Goal: Find specific page/section: Find specific page/section

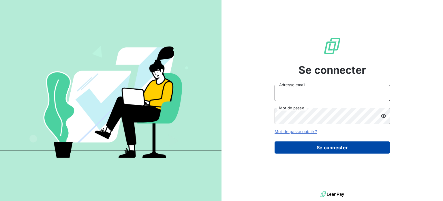
type input "eloise.gendron@isoskele.fr"
click at [314, 147] on button "Se connecter" at bounding box center [332, 147] width 115 height 12
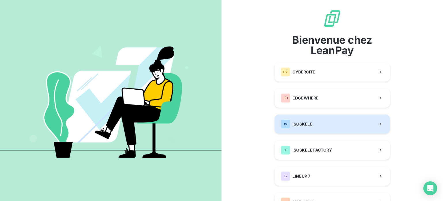
click at [313, 122] on button "IS ISOSKELE" at bounding box center [332, 123] width 115 height 19
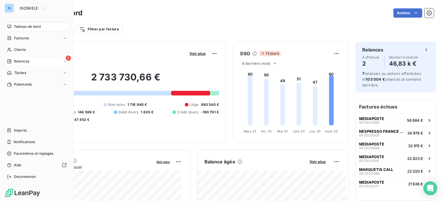
click at [11, 62] on icon at bounding box center [9, 61] width 4 height 4
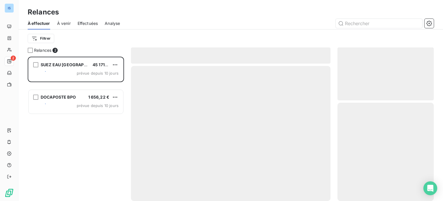
scroll to position [140, 92]
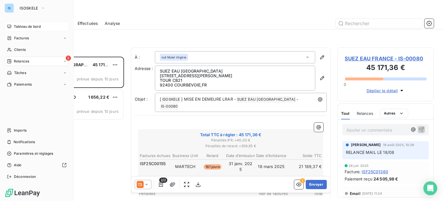
click at [13, 27] on div "Tableau de bord" at bounding box center [37, 26] width 64 height 9
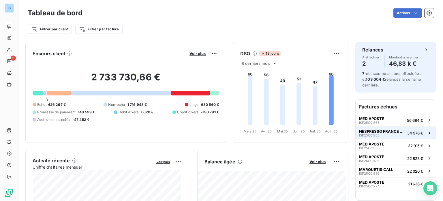
click at [380, 128] on button "NESPRESSO FRANCE S.A.S ISF25C01305 34 976 €" at bounding box center [396, 132] width 80 height 13
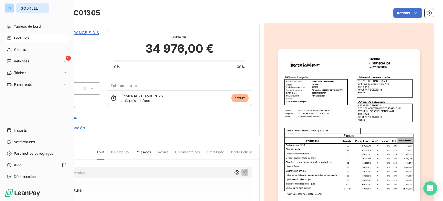
click at [27, 7] on span "ISOSKELE" at bounding box center [29, 8] width 19 height 5
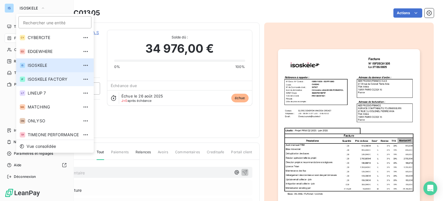
click at [53, 83] on li "IF ISOSKELE FACTORY" at bounding box center [55, 79] width 78 height 14
